Goal: Task Accomplishment & Management: Manage account settings

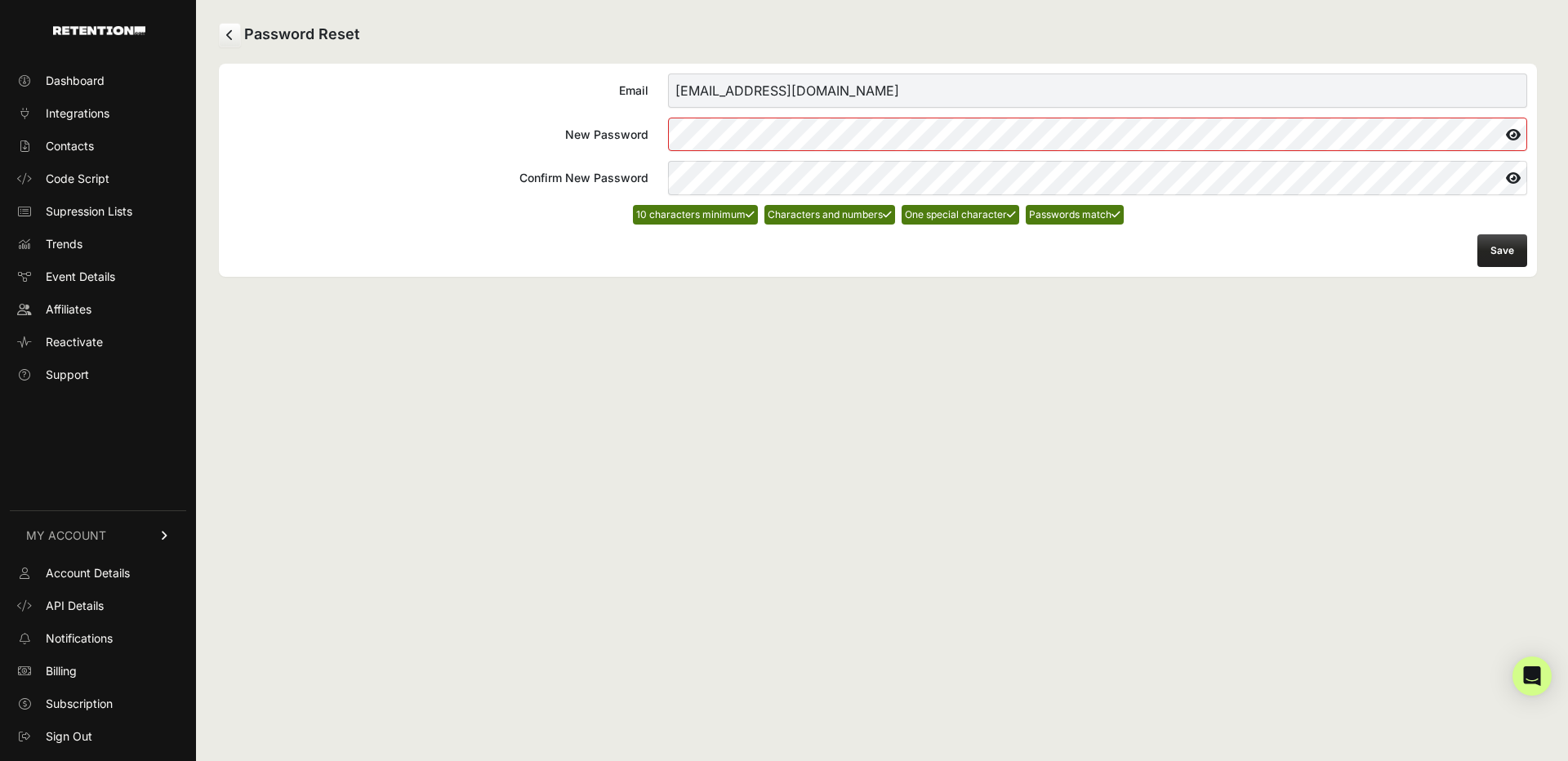
click at [663, 290] on div "Password Reset Email caid+1@wavystudios.com New Password Confirm New Password 1…" at bounding box center [878, 380] width 1364 height 761
click at [1501, 248] on button "Save" at bounding box center [1502, 250] width 50 height 33
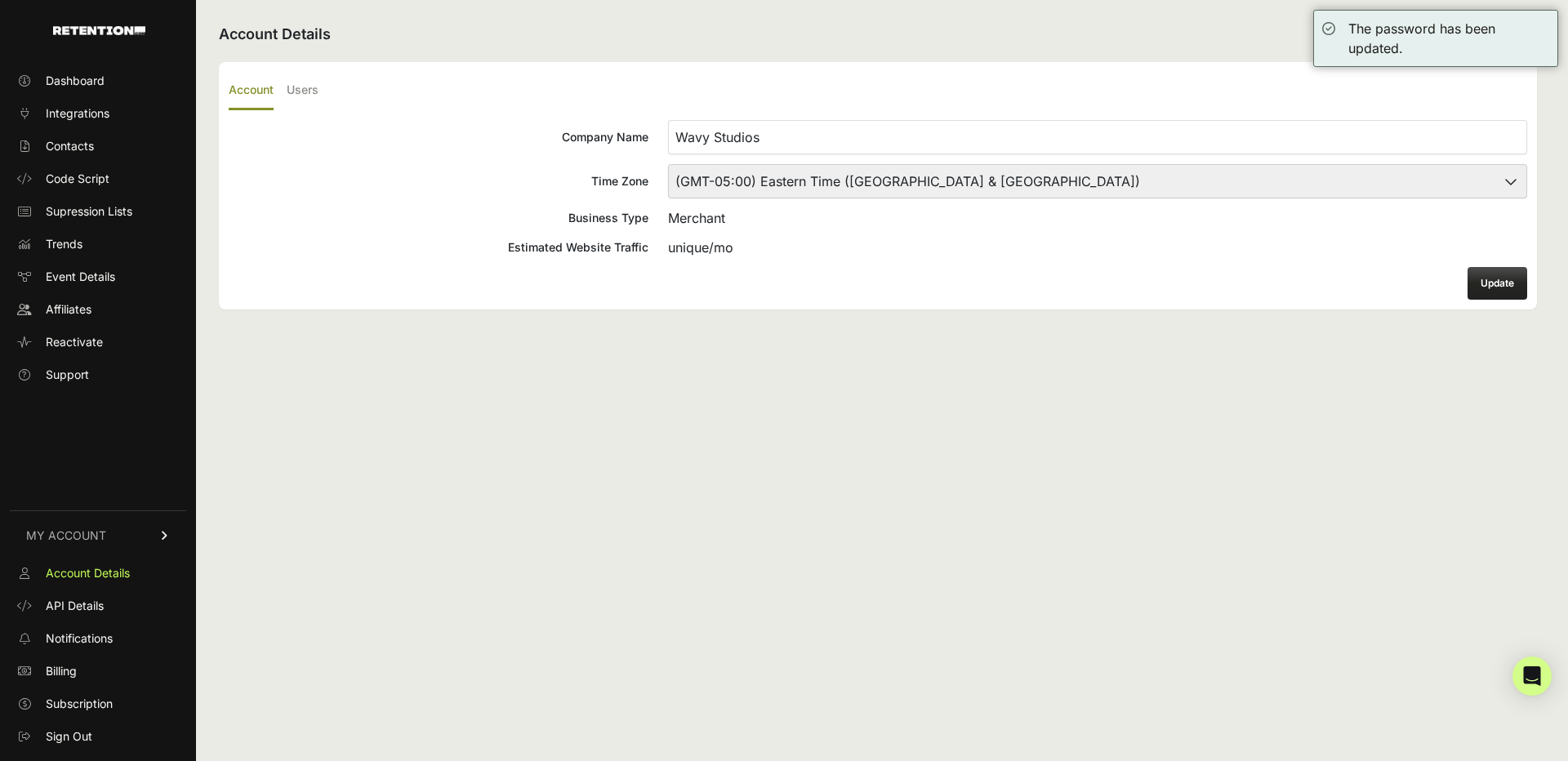
click at [51, 63] on div "Dashboard Integrations Contacts Code Script Supression Lists Trends Event Detai…" at bounding box center [98, 406] width 196 height 708
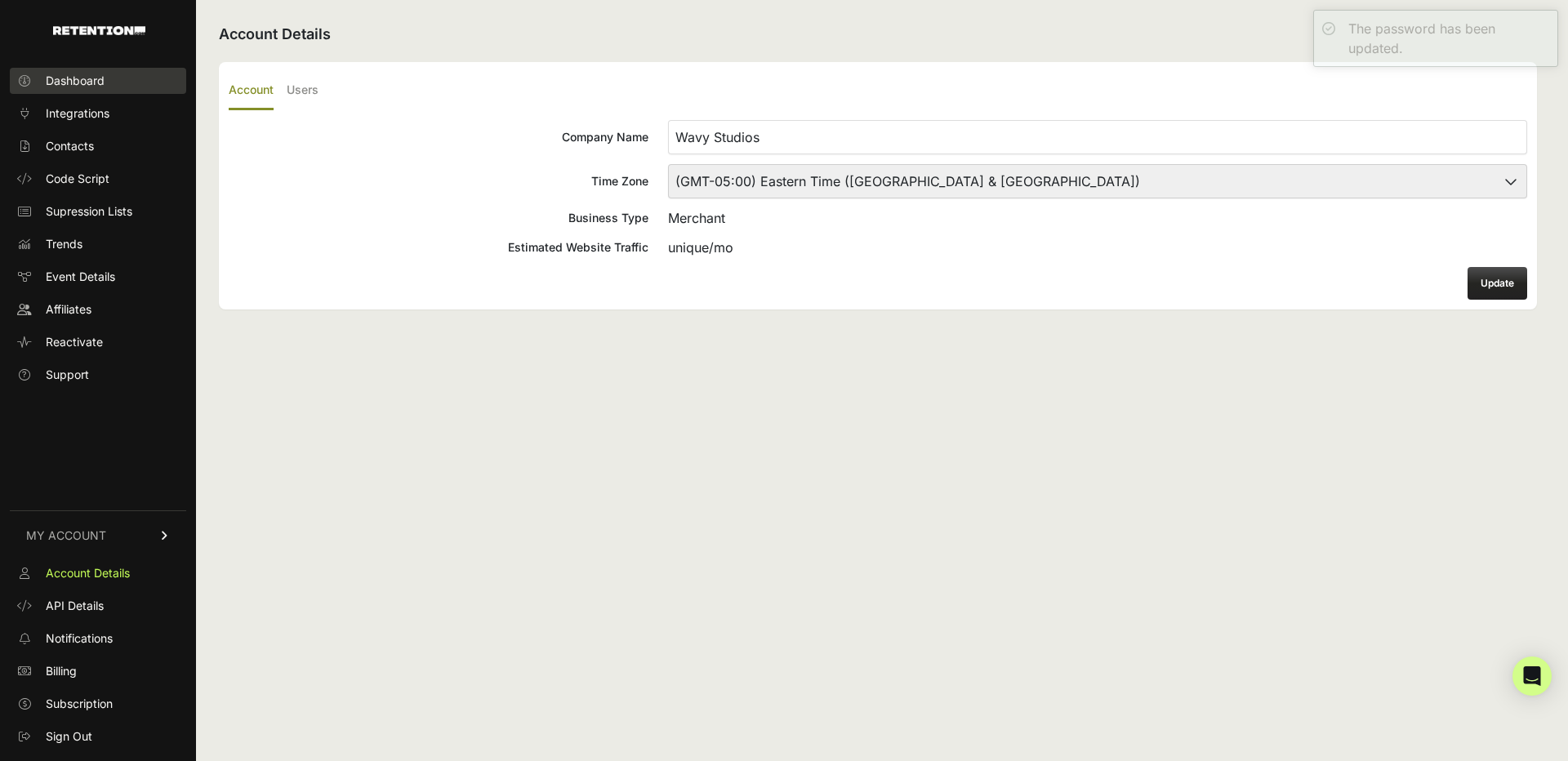
click at [59, 77] on span "Dashboard" at bounding box center [74, 80] width 59 height 16
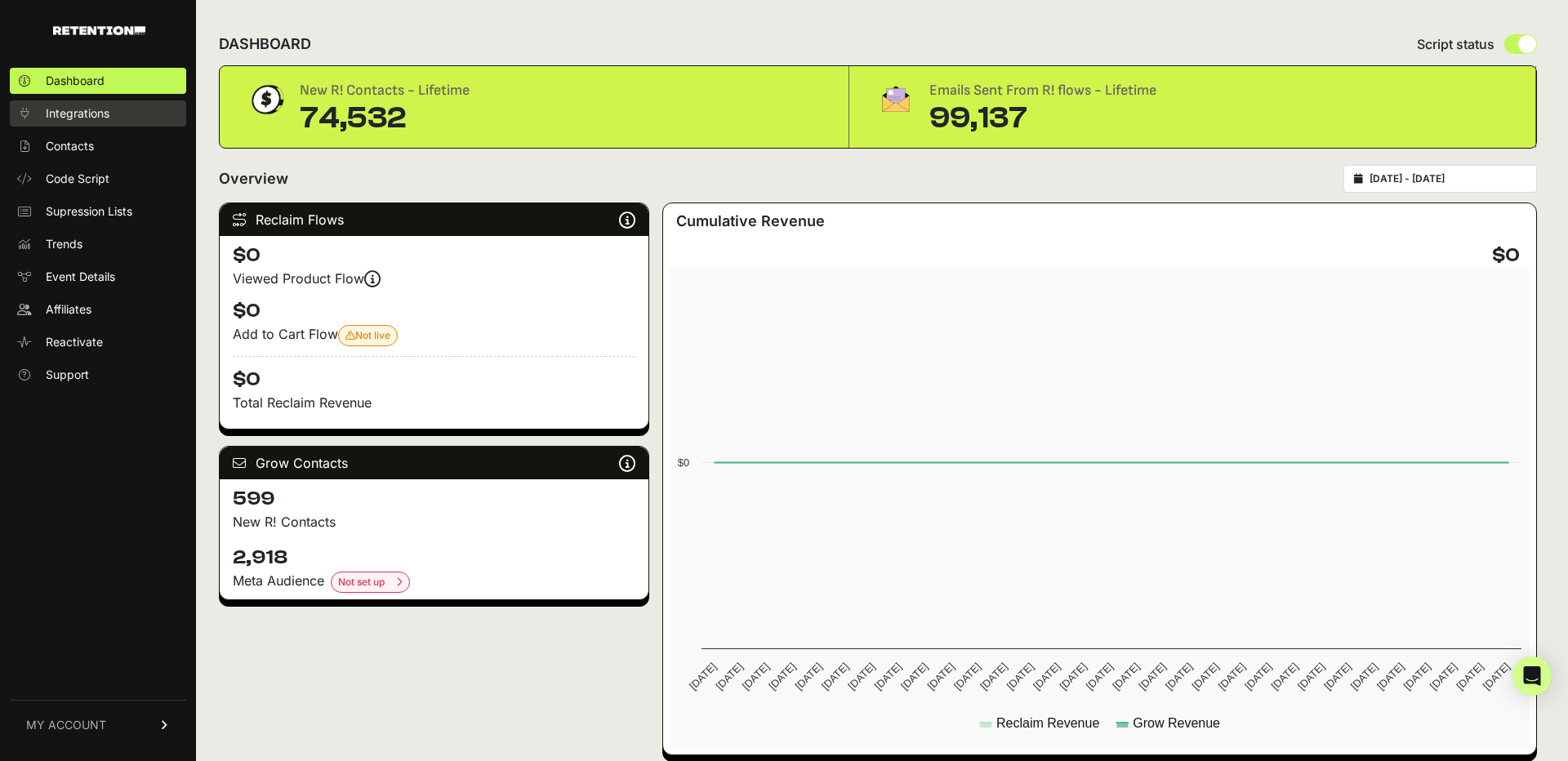
click at [78, 118] on span "Integrations" at bounding box center [77, 113] width 63 height 16
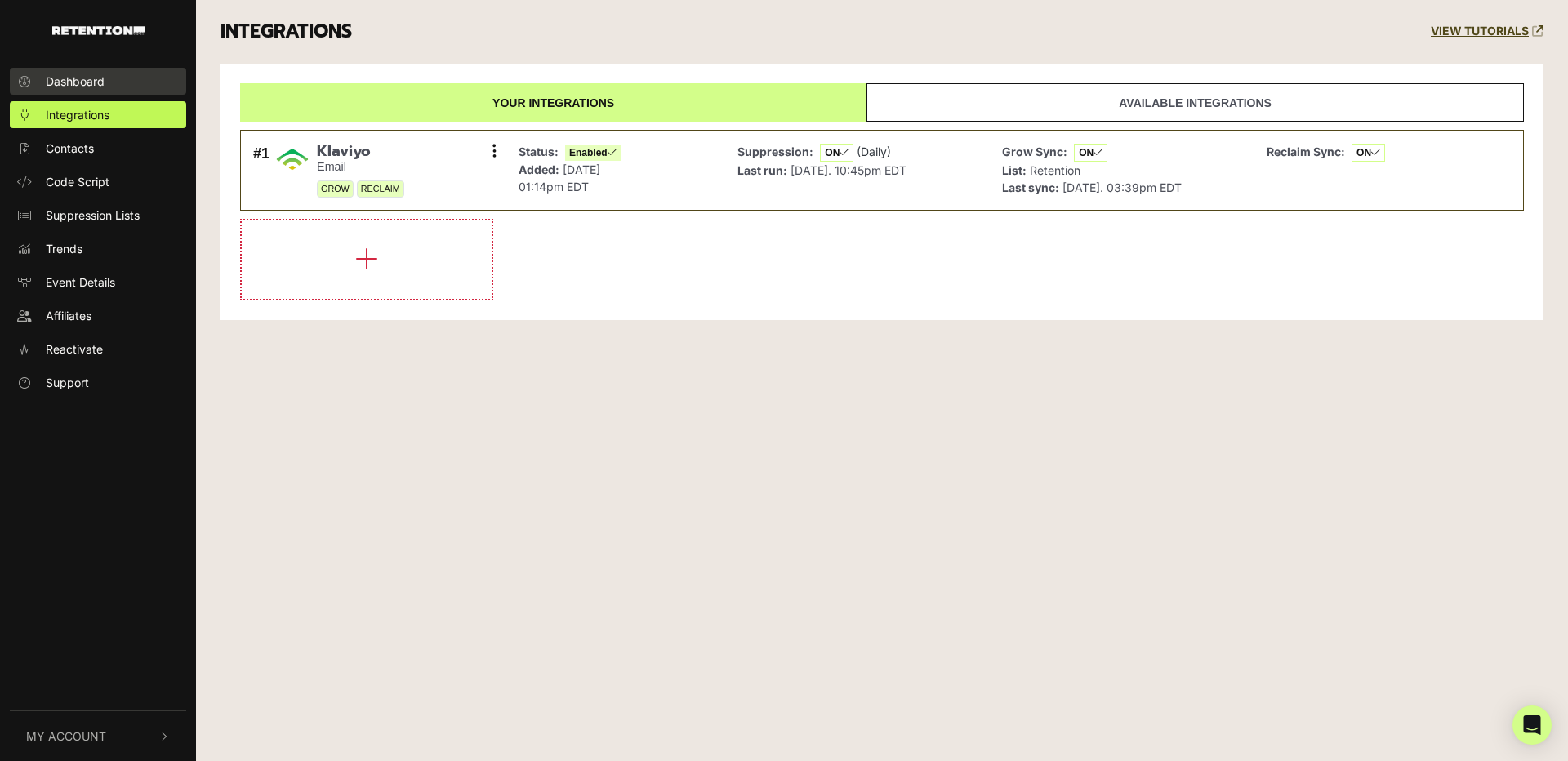
click at [52, 76] on span "Dashboard" at bounding box center [74, 80] width 59 height 17
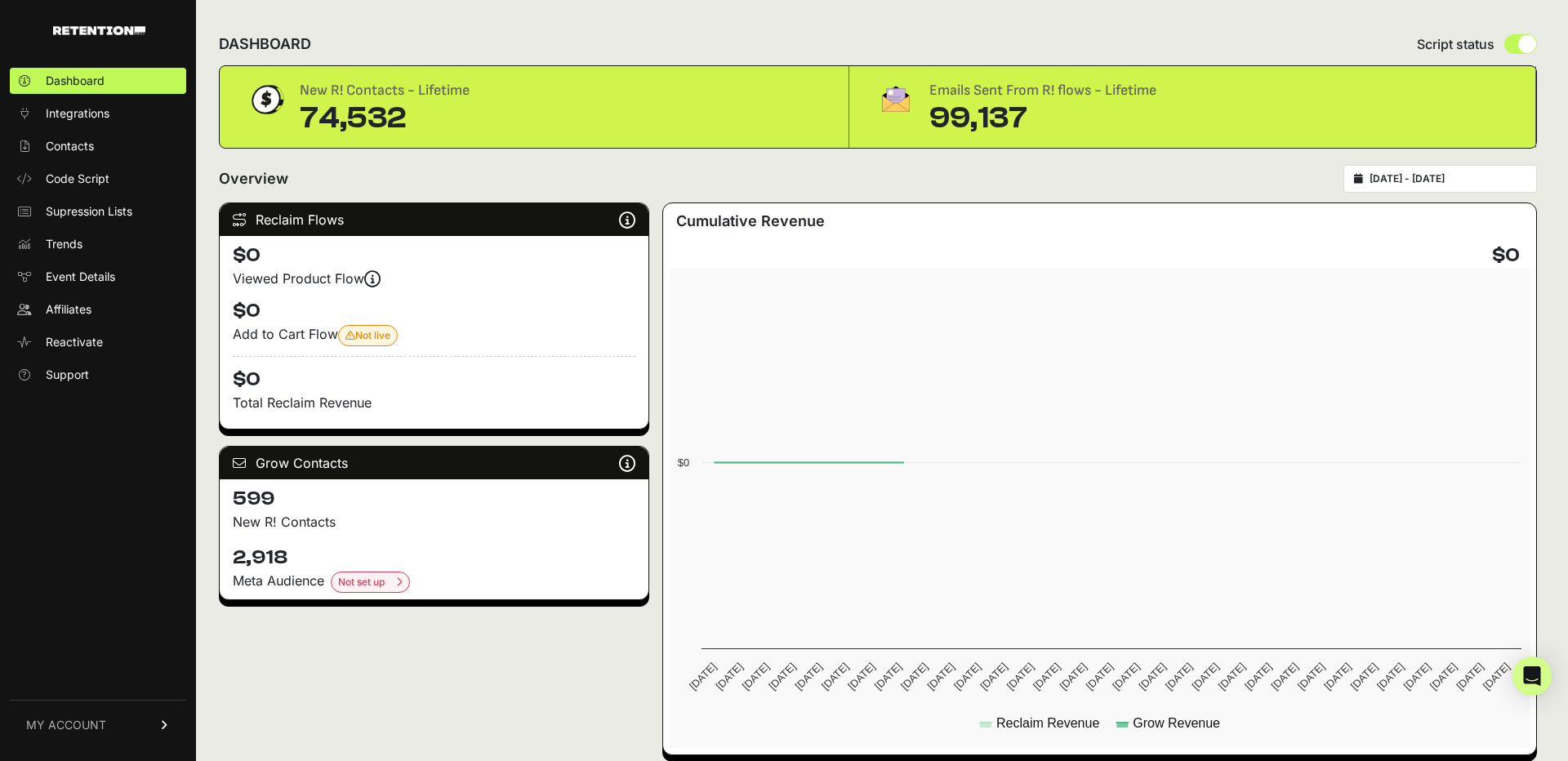
click at [73, 32] on img at bounding box center [99, 30] width 92 height 9
click at [85, 729] on span "MY ACCOUNT" at bounding box center [65, 725] width 80 height 16
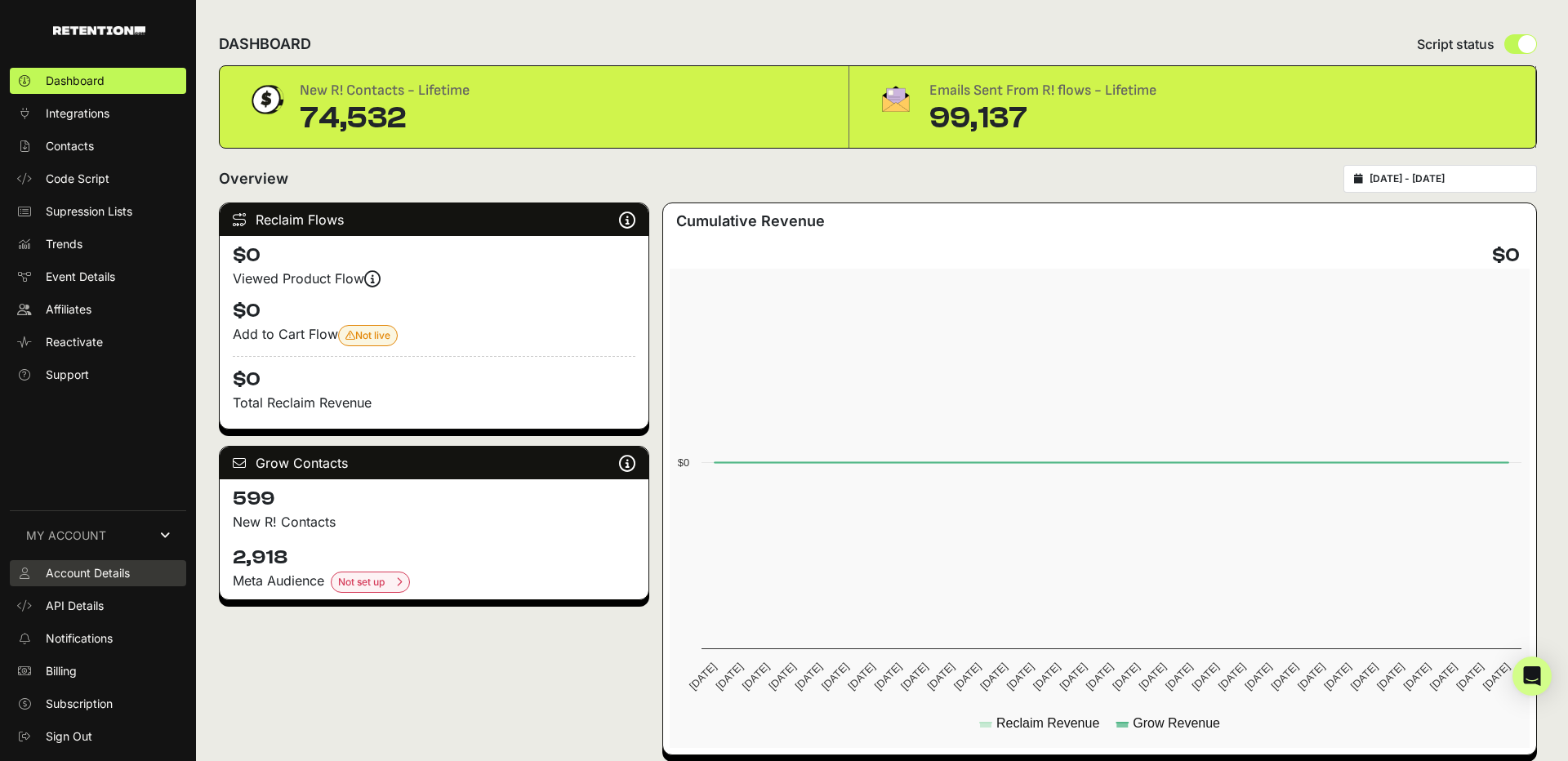
click at [81, 571] on span "Account Details" at bounding box center [87, 573] width 84 height 16
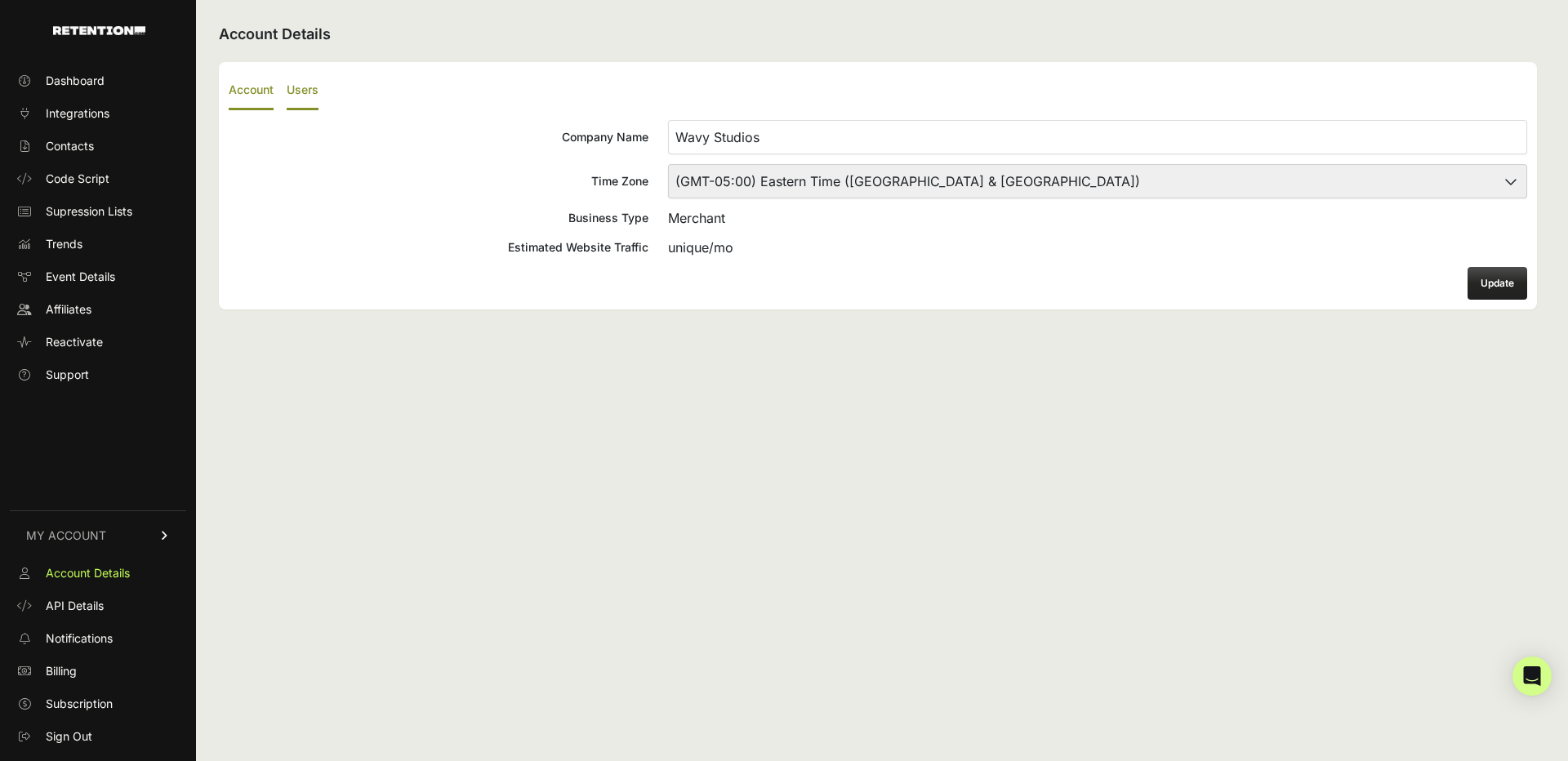
click at [304, 89] on label "Users" at bounding box center [302, 90] width 32 height 39
click at [0, 0] on input "Users" at bounding box center [0, 0] width 0 height 0
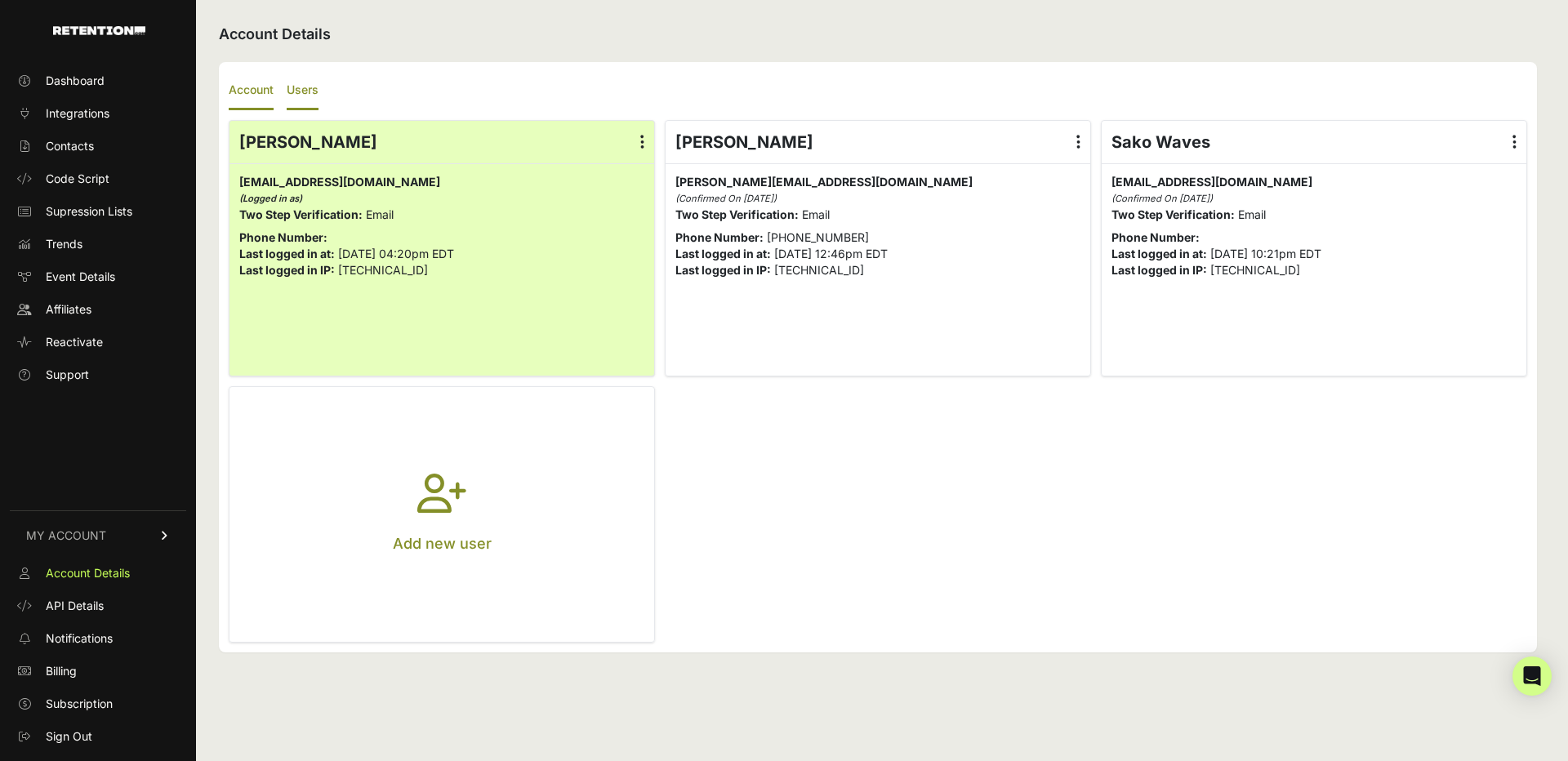
click at [248, 92] on label "Account" at bounding box center [251, 90] width 45 height 39
click at [0, 0] on input "Account" at bounding box center [0, 0] width 0 height 0
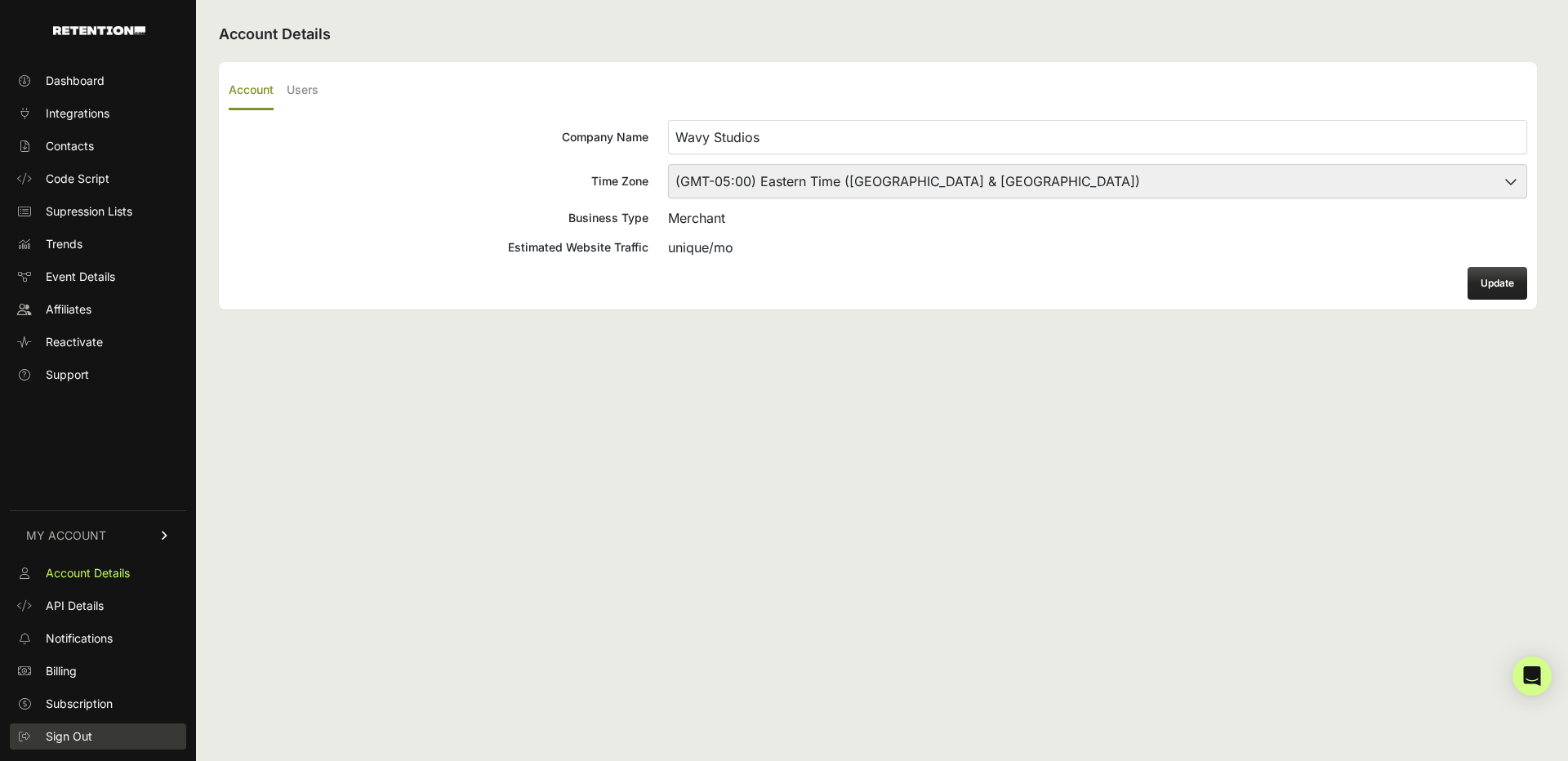
click at [65, 735] on span "Sign Out" at bounding box center [68, 736] width 47 height 16
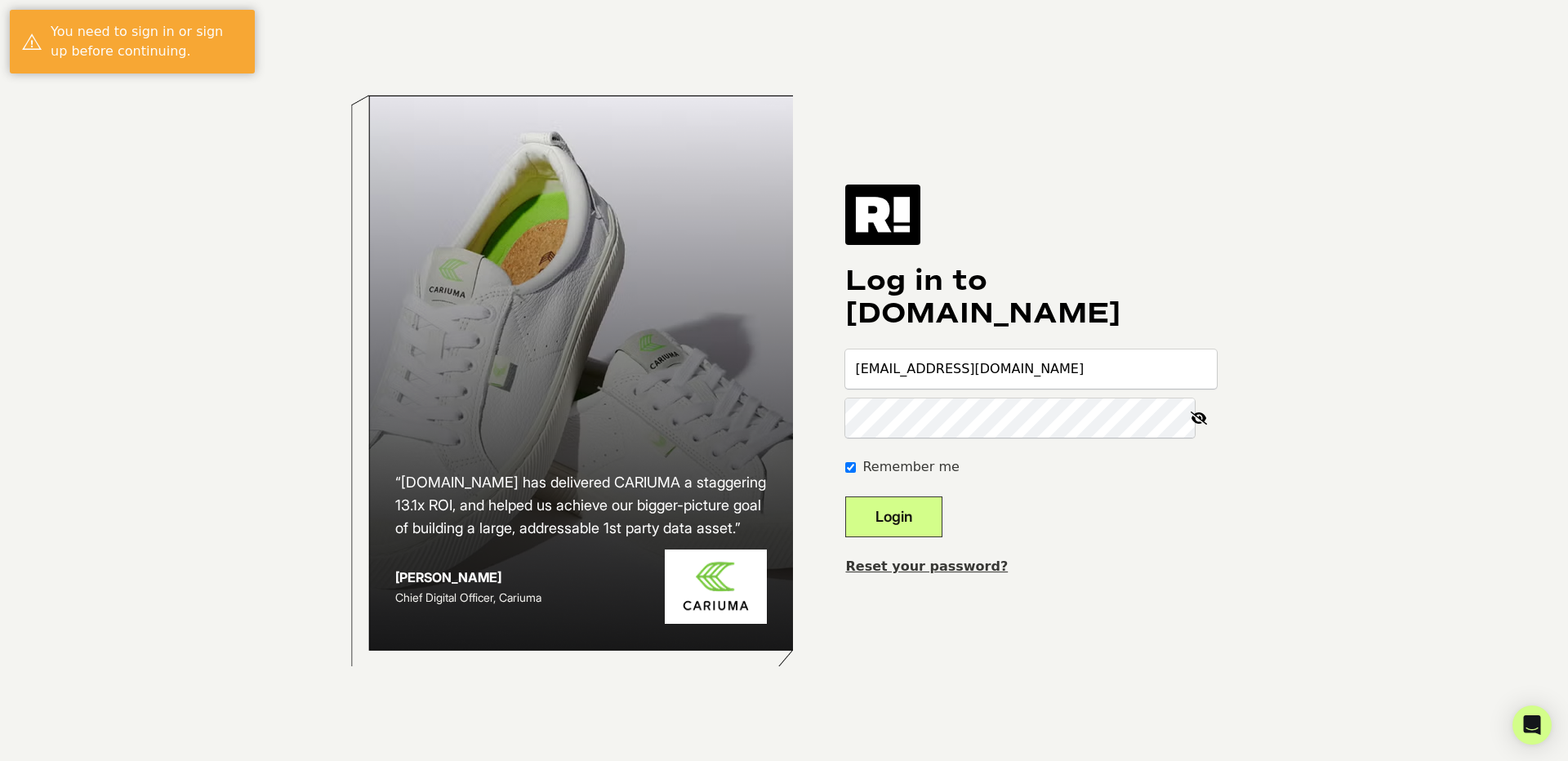
click at [941, 357] on input "[EMAIL_ADDRESS][DOMAIN_NAME]" at bounding box center [1030, 369] width 372 height 40
type input "[EMAIL_ADDRESS][DOMAIN_NAME]"
click at [899, 515] on button "Login" at bounding box center [894, 517] width 97 height 41
